Goal: Find contact information: Find contact information

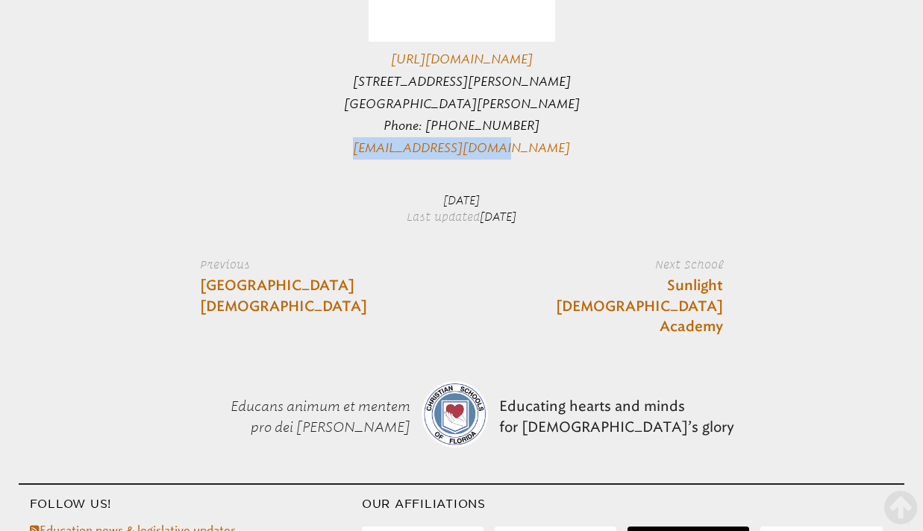
scroll to position [1612, 0]
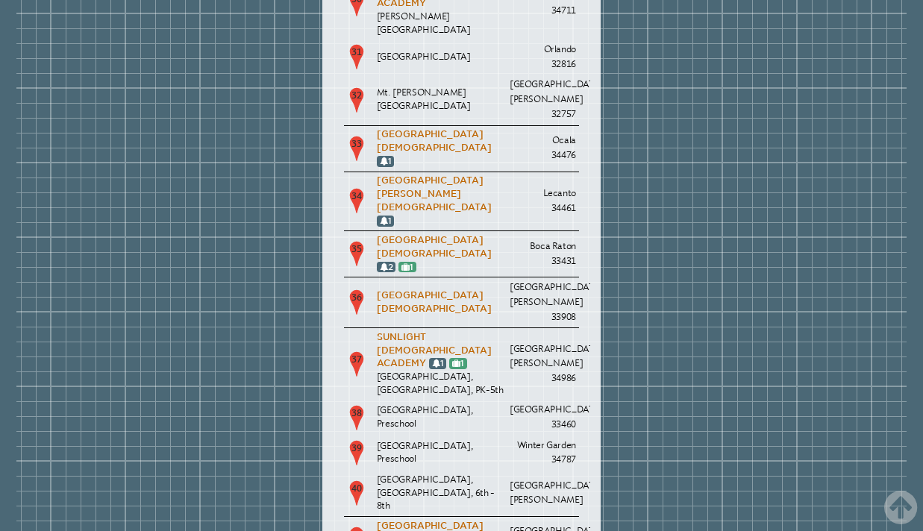
scroll to position [3272, 0]
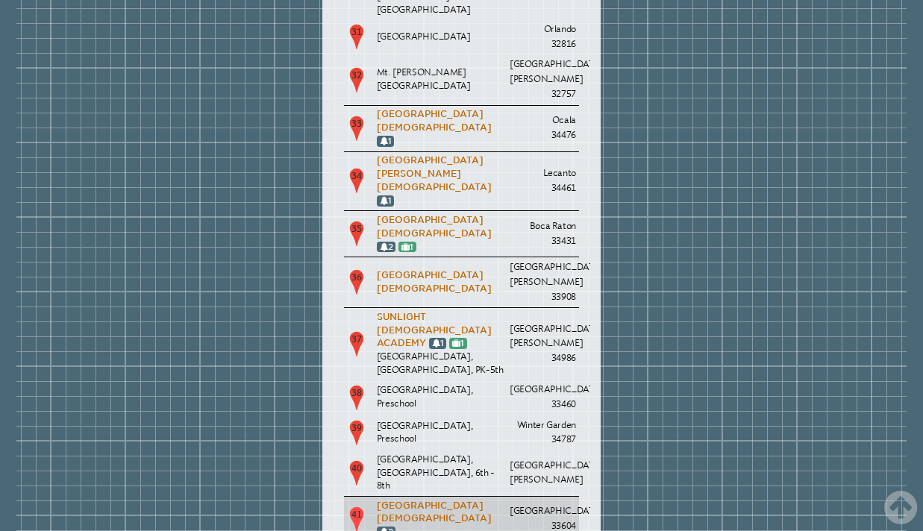
click at [413, 500] on p "[GEOGRAPHIC_DATA][DEMOGRAPHIC_DATA] 2" at bounding box center [441, 520] width 128 height 40
click at [402, 501] on link "[GEOGRAPHIC_DATA][DEMOGRAPHIC_DATA]" at bounding box center [434, 513] width 115 height 24
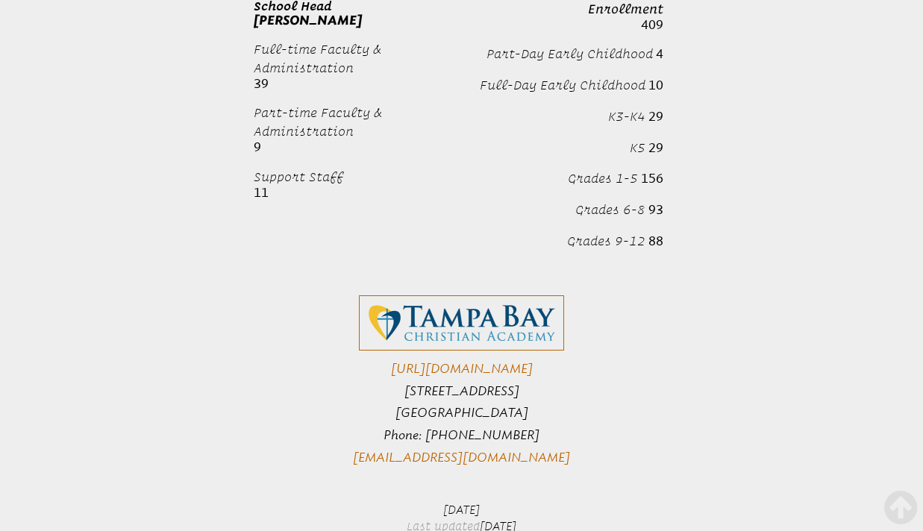
scroll to position [3754, 0]
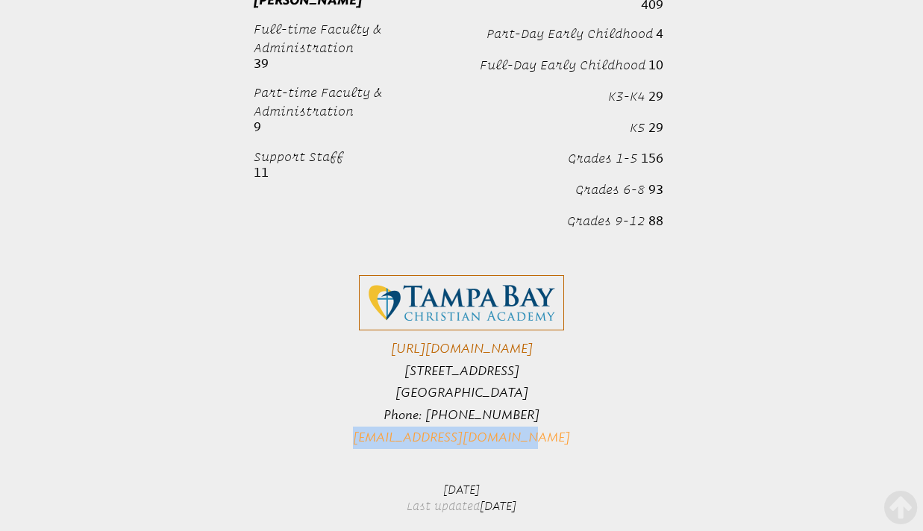
drag, startPoint x: 570, startPoint y: 322, endPoint x: 379, endPoint y: 322, distance: 191.0
click at [379, 322] on p "https://www.tbcarams.org 6815 North Rome Avenue Tampa, FL 33604 Phone: (813) 34…" at bounding box center [461, 361] width 523 height 173
copy link "mpeavyhouse@tbcarams.org"
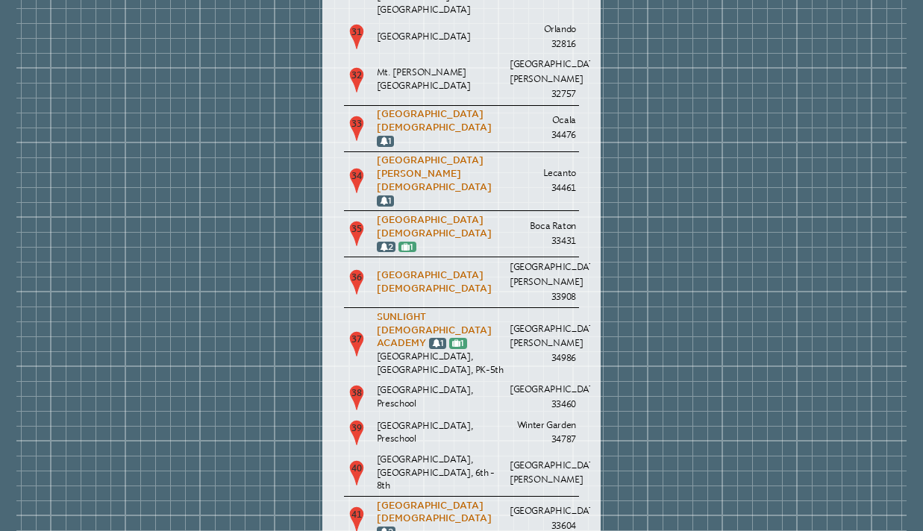
scroll to position [3272, 0]
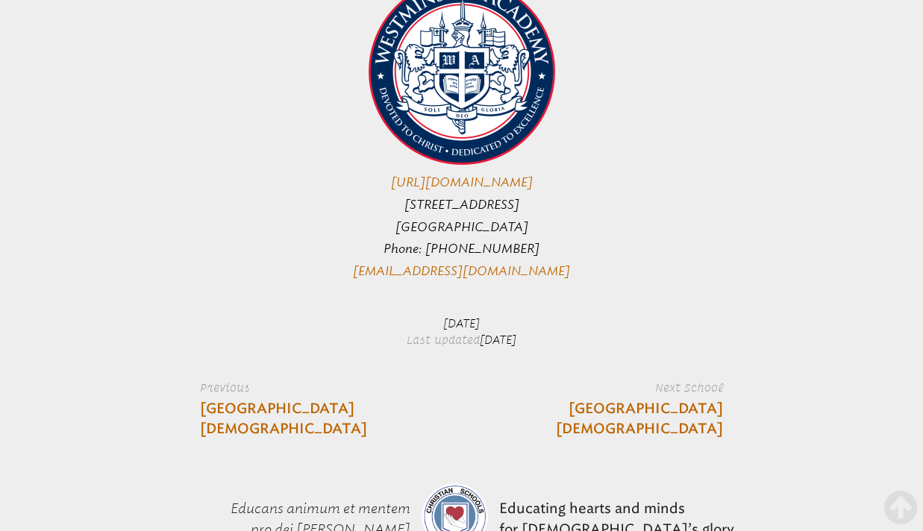
scroll to position [5583, 0]
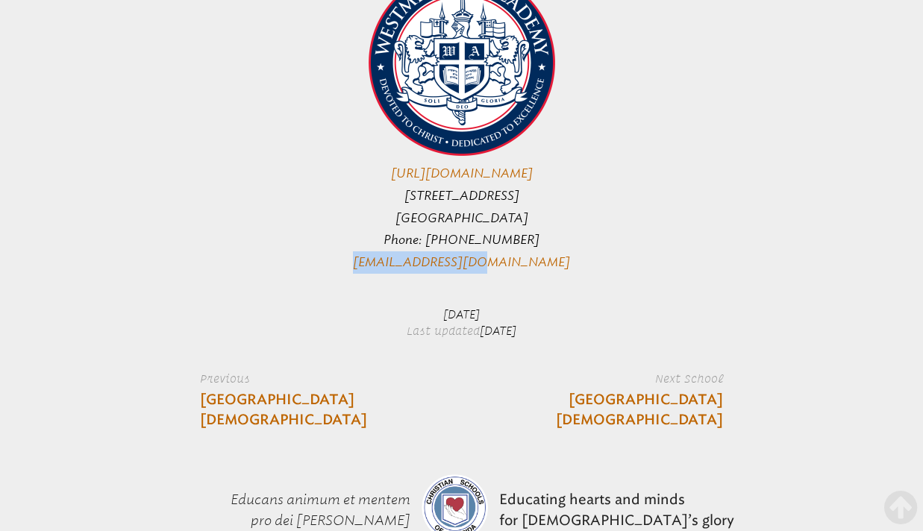
drag, startPoint x: 540, startPoint y: 242, endPoint x: 397, endPoint y: 239, distance: 143.3
click at [397, 239] on p "https://www.wa.edu/ 5601 N Federal Highway Fort Lauderdale, FL 33308 Phone: (95…" at bounding box center [461, 121] width 523 height 304
copy link "westminster@wa.edu"
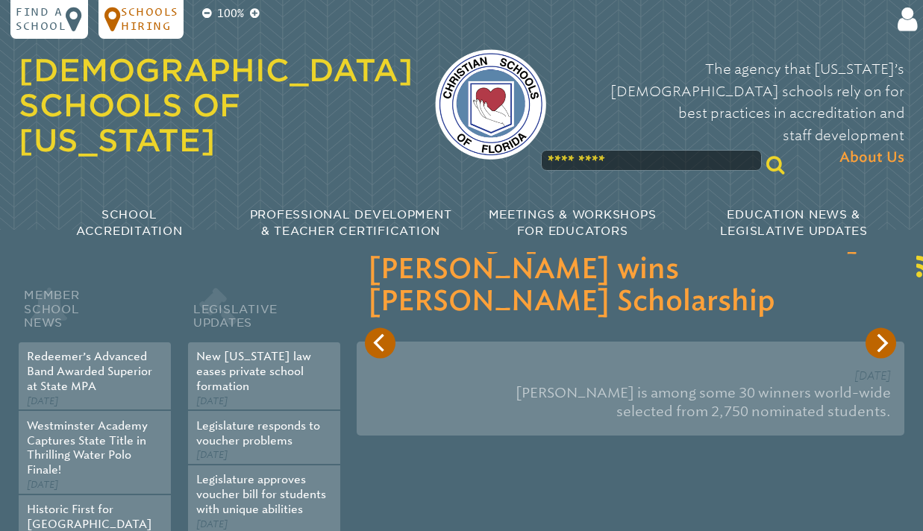
click at [144, 24] on p "Schools Hiring" at bounding box center [149, 19] width 57 height 28
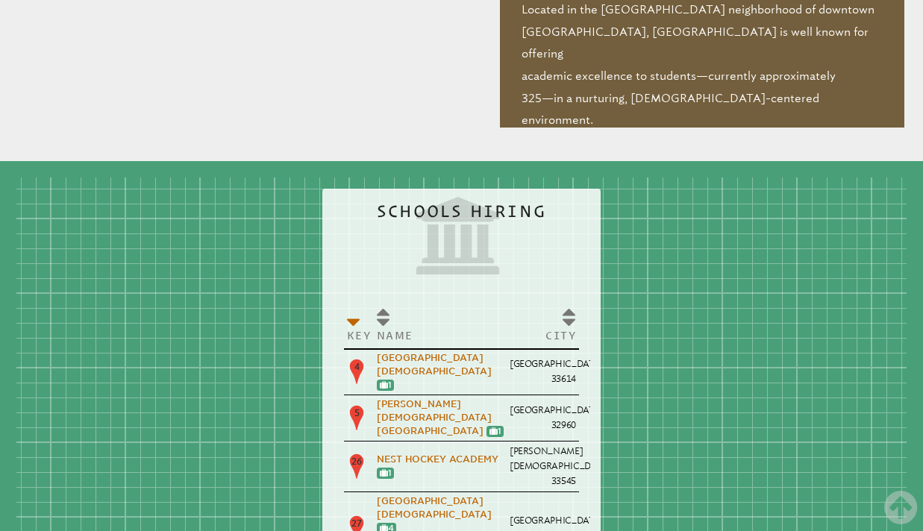
scroll to position [1588, 0]
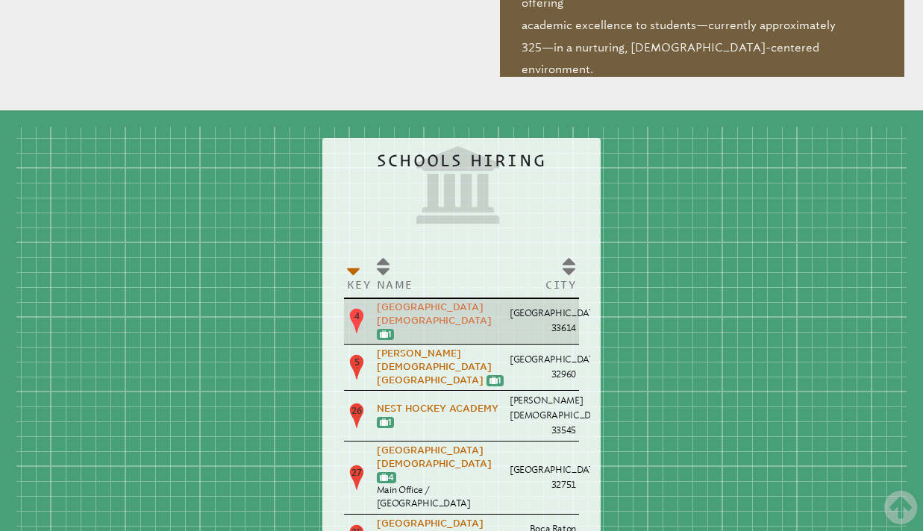
click at [412, 302] on link "[GEOGRAPHIC_DATA][DEMOGRAPHIC_DATA]" at bounding box center [434, 314] width 115 height 24
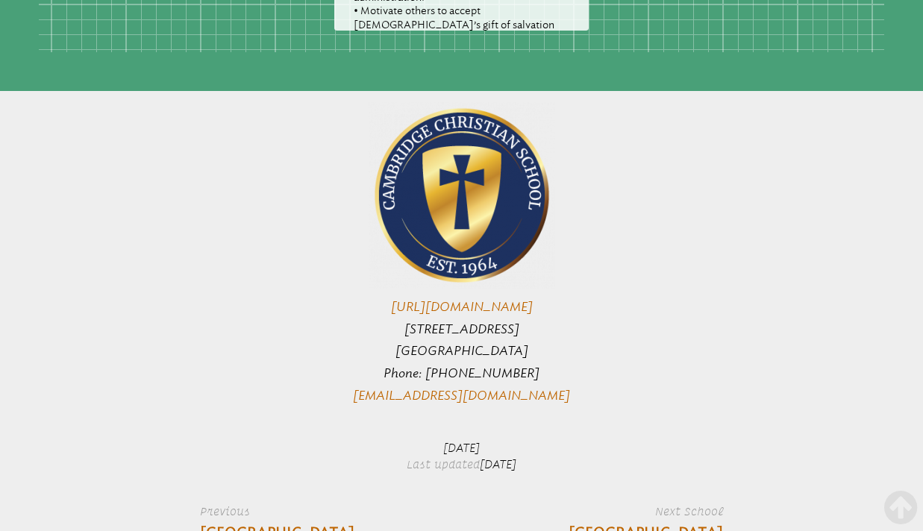
scroll to position [4296, 0]
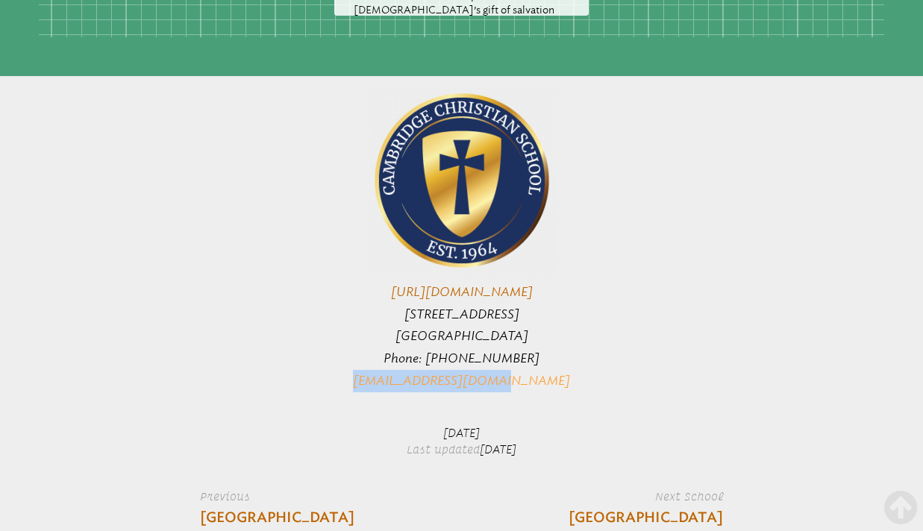
drag, startPoint x: 566, startPoint y: 336, endPoint x: 393, endPoint y: 333, distance: 172.4
click at [393, 333] on p "http://ccslancers.com/ 6101 North Habana Ave Tampa, FL 33614 Phone: (813) 872-6…" at bounding box center [461, 239] width 523 height 304
copy link "sminks@ccslancers.com"
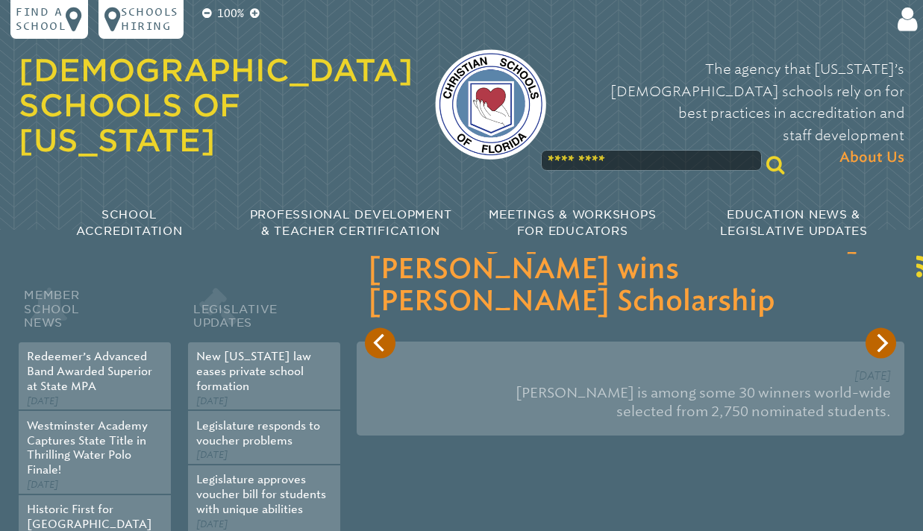
scroll to position [1588, 0]
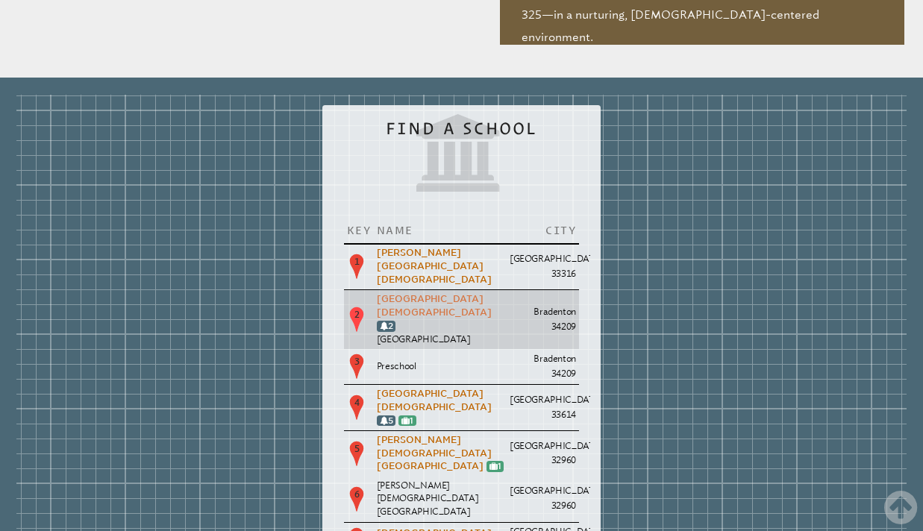
click at [393, 294] on link "[GEOGRAPHIC_DATA][DEMOGRAPHIC_DATA]" at bounding box center [434, 306] width 115 height 24
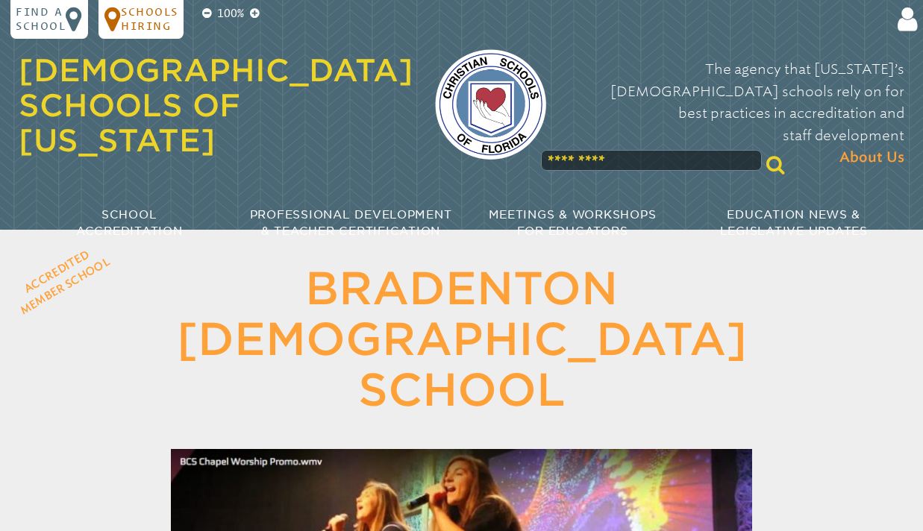
click at [131, 27] on p "Schools Hiring" at bounding box center [149, 19] width 57 height 28
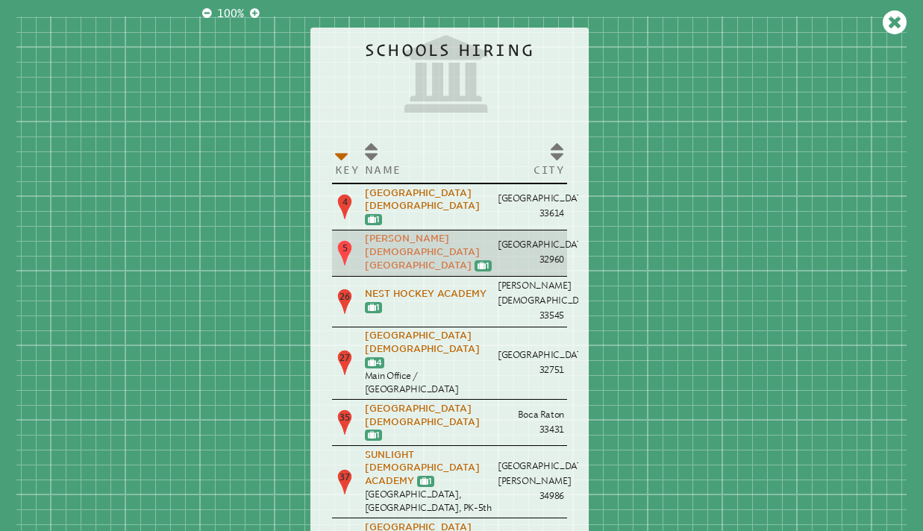
click at [405, 251] on link "[PERSON_NAME][DEMOGRAPHIC_DATA][GEOGRAPHIC_DATA]" at bounding box center [422, 252] width 115 height 37
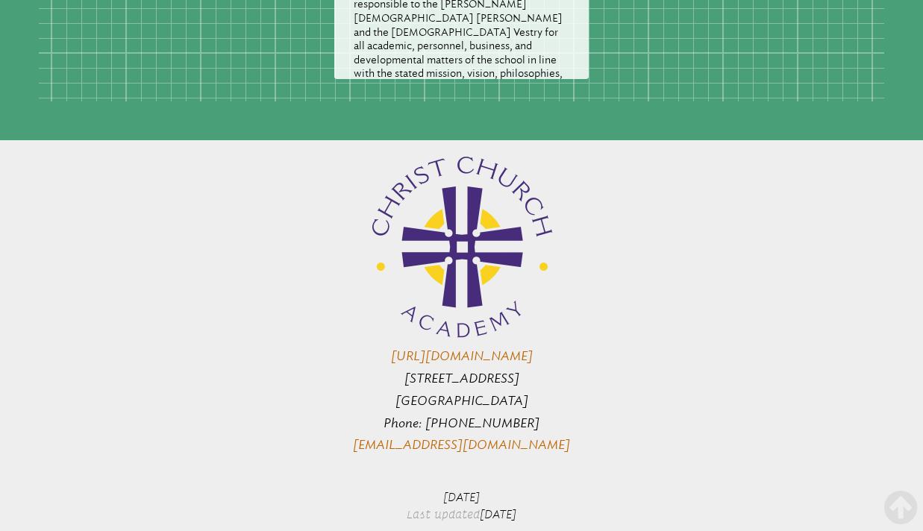
scroll to position [2860, 0]
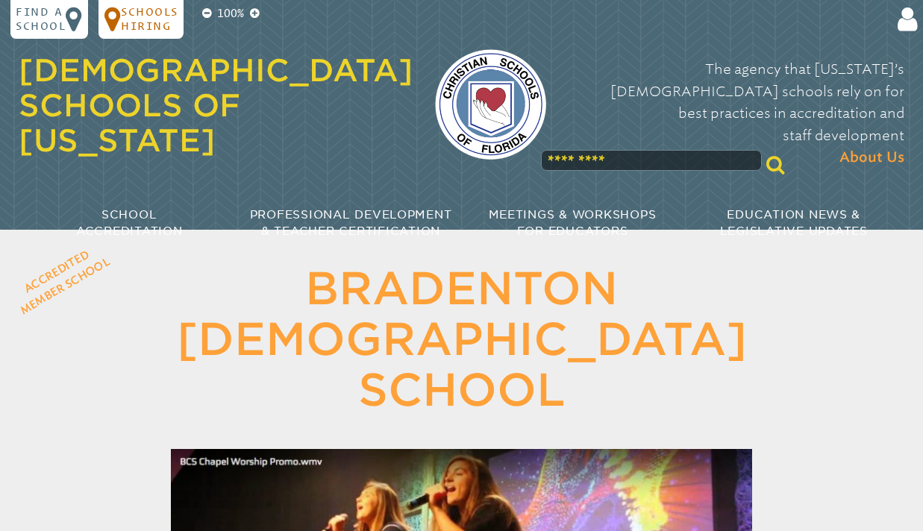
click at [162, 21] on p "Schools Hiring" at bounding box center [149, 19] width 57 height 28
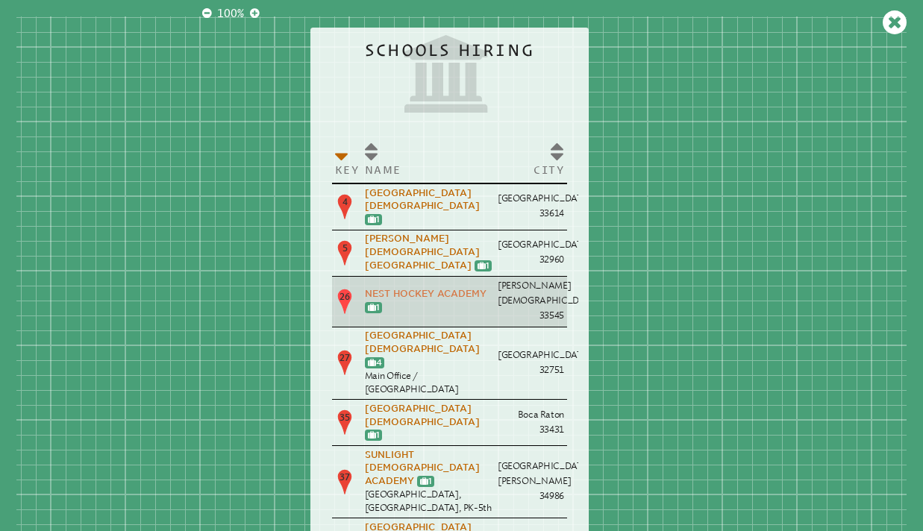
click at [432, 289] on link "Nest Hockey Academy" at bounding box center [426, 294] width 122 height 10
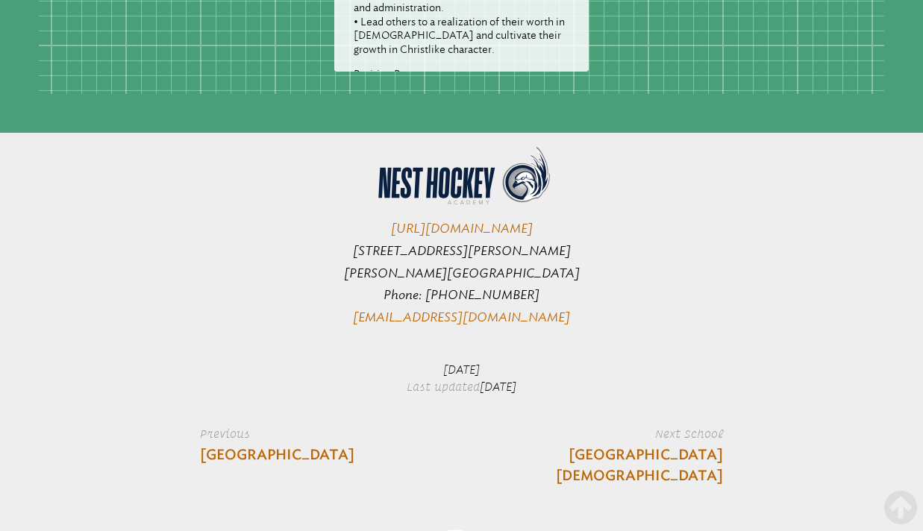
scroll to position [1160, 0]
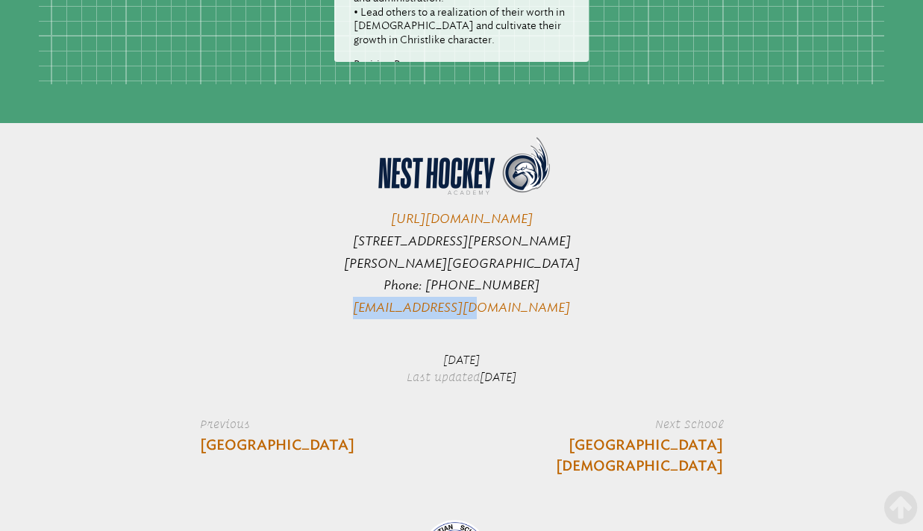
drag, startPoint x: 519, startPoint y: 324, endPoint x: 407, endPoint y: 328, distance: 111.2
click at [407, 319] on p "https://nesthockey.com 9175 McKendree Road Wesley Chapel, FL 33545 Phone: 1(813…" at bounding box center [461, 226] width 523 height 185
copy link "rpolk@nested.live"
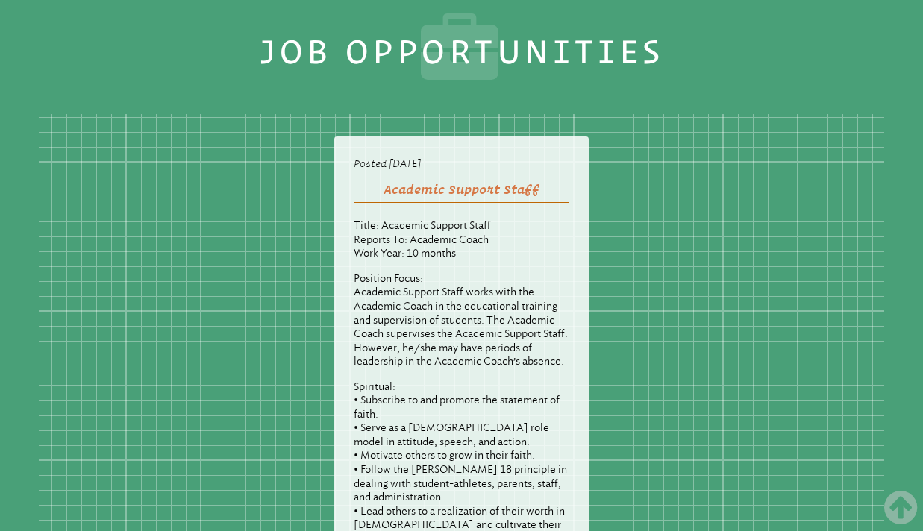
scroll to position [0, 0]
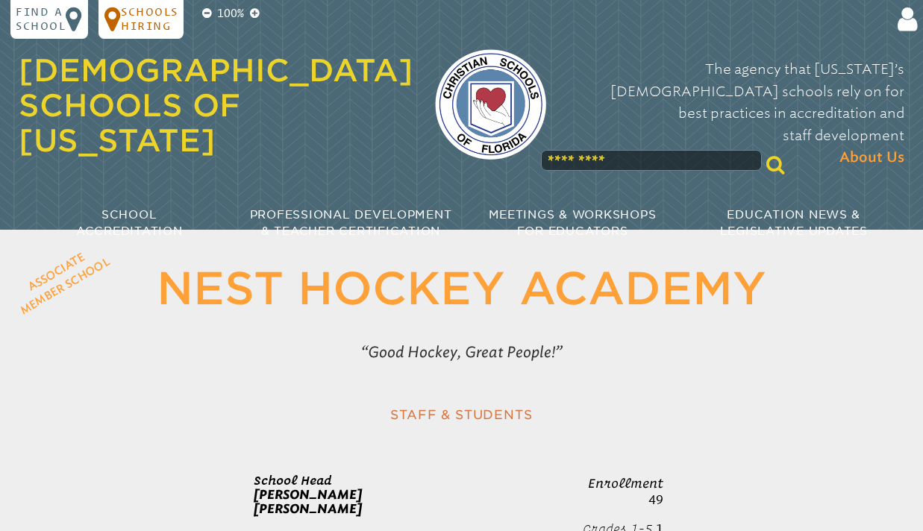
click at [169, 34] on div "Schools Hiring" at bounding box center [140, 19] width 85 height 39
click at [168, 34] on div "Schools Hiring" at bounding box center [140, 19] width 85 height 39
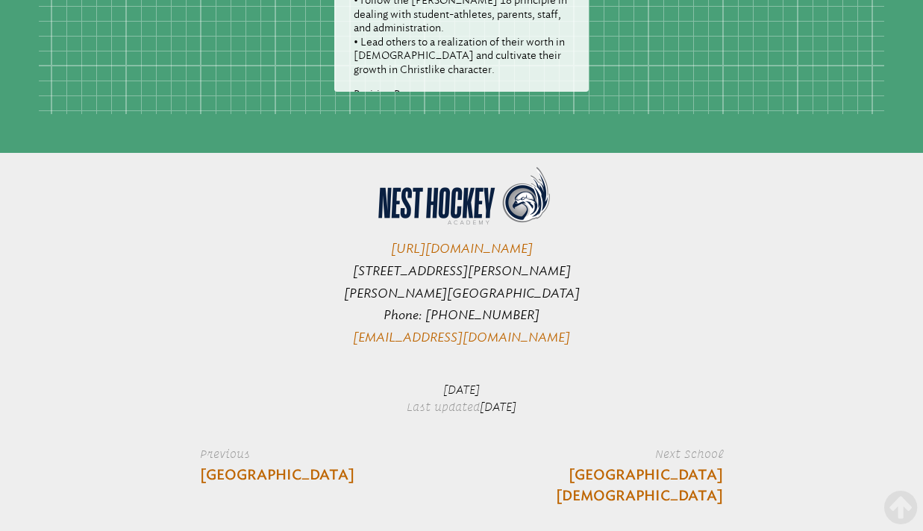
scroll to position [1176, 0]
